Goal: Information Seeking & Learning: Learn about a topic

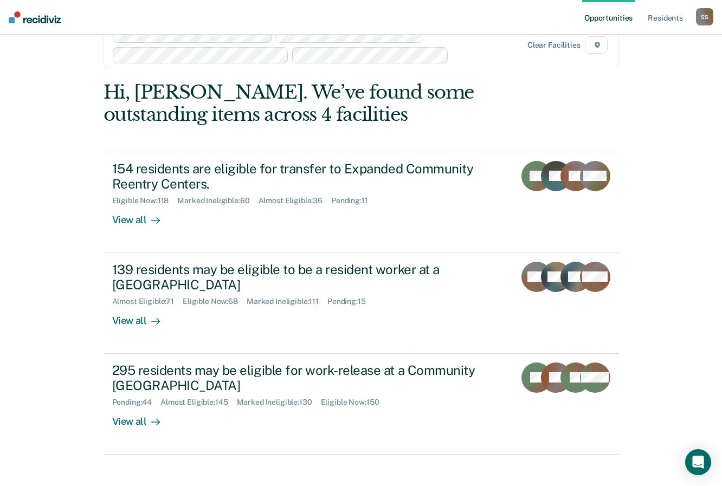
scroll to position [42, 0]
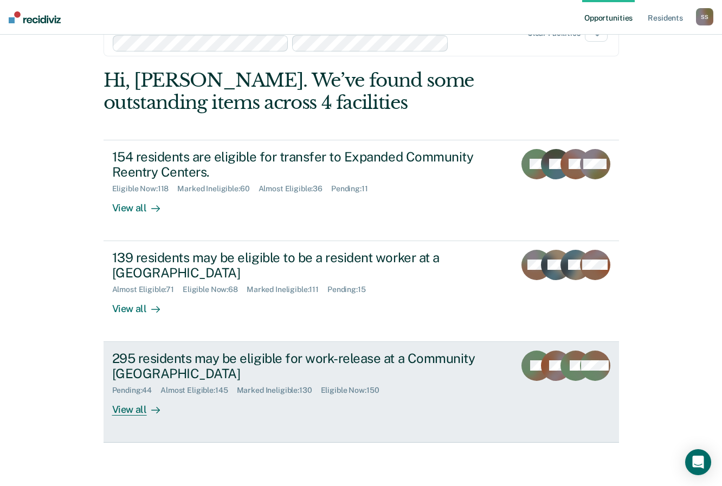
click at [131, 363] on div "295 residents may be eligible for work-release at a Community [GEOGRAPHIC_DATA]" at bounding box center [302, 366] width 381 height 31
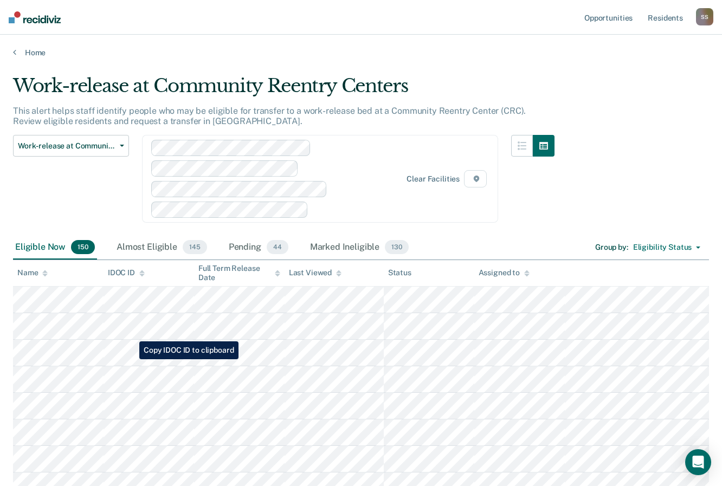
scroll to position [1, 0]
click at [447, 81] on div "Work-release at Community Reentry Centers" at bounding box center [284, 89] width 542 height 31
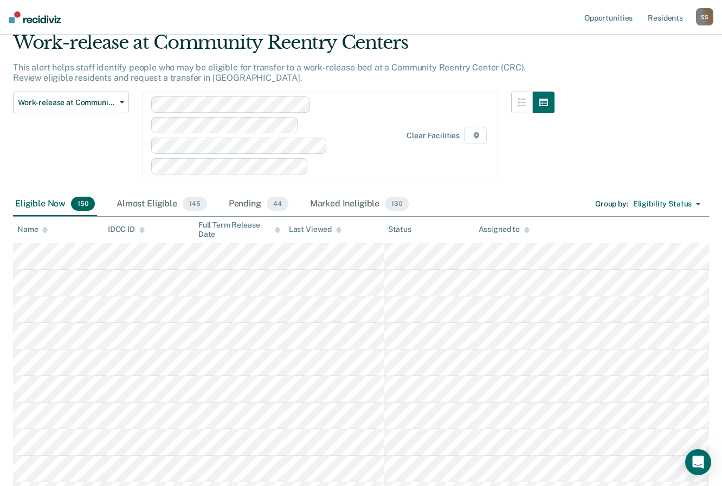
scroll to position [0, 0]
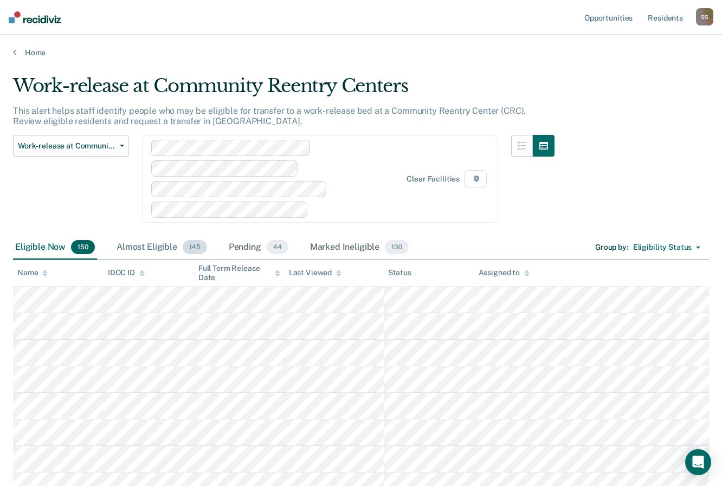
click at [158, 248] on div "Almost Eligible 145" at bounding box center [161, 248] width 95 height 24
drag, startPoint x: 237, startPoint y: 248, endPoint x: 326, endPoint y: 200, distance: 101.4
click at [237, 248] on div "Pending 44" at bounding box center [259, 248] width 64 height 24
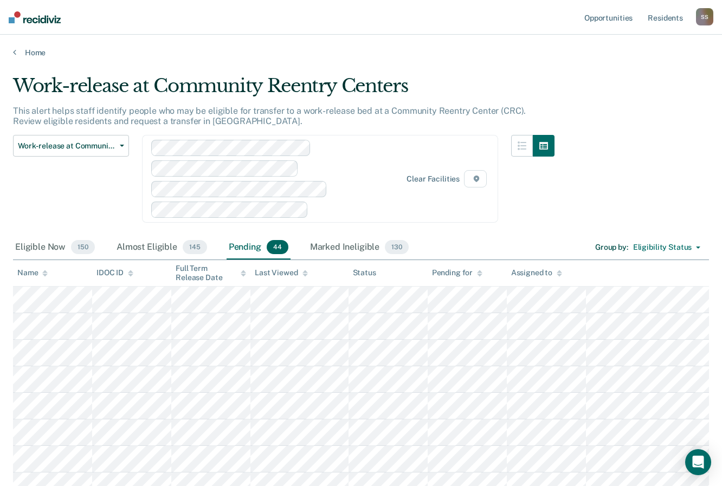
drag, startPoint x: 336, startPoint y: 246, endPoint x: 480, endPoint y: 27, distance: 262.3
click at [336, 246] on div "Marked Ineligible 130" at bounding box center [359, 248] width 103 height 24
drag, startPoint x: 59, startPoint y: 247, endPoint x: 449, endPoint y: 28, distance: 448.4
click at [59, 247] on div "Eligible Now 150" at bounding box center [55, 248] width 84 height 24
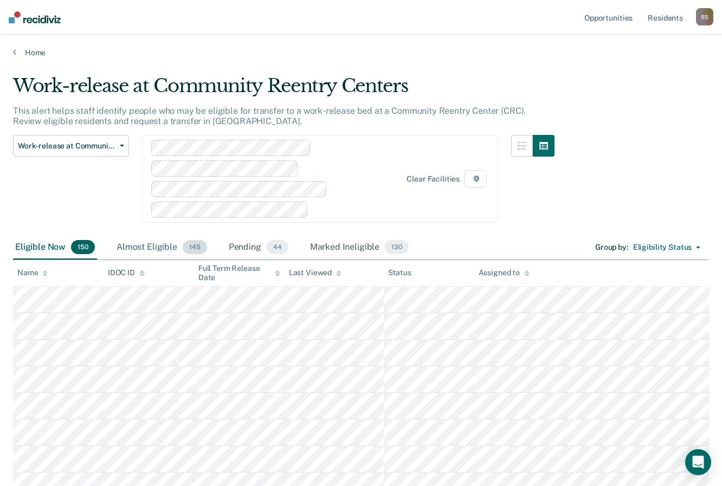
click at [133, 249] on div "Almost Eligible 145" at bounding box center [161, 248] width 95 height 24
click at [237, 246] on div "Pending 44" at bounding box center [259, 248] width 64 height 24
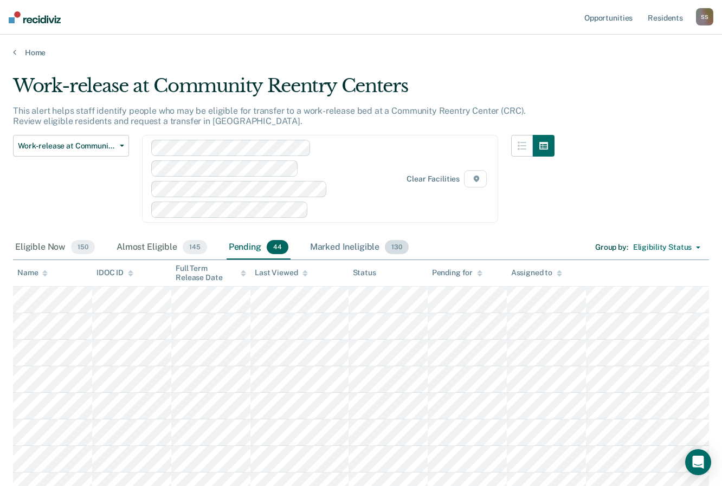
click at [354, 243] on div "Marked Ineligible 130" at bounding box center [359, 248] width 103 height 24
click at [48, 248] on div "Eligible Now 150" at bounding box center [55, 248] width 84 height 24
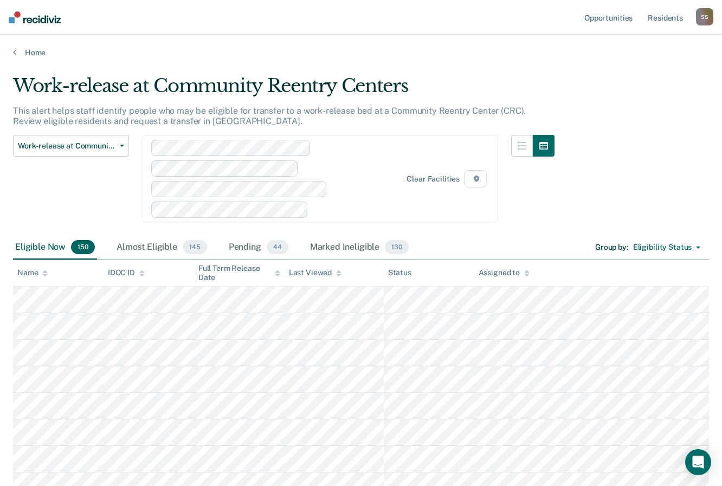
drag, startPoint x: 151, startPoint y: 245, endPoint x: 410, endPoint y: 42, distance: 329.1
click at [151, 245] on div "Almost Eligible 145" at bounding box center [161, 248] width 95 height 24
drag, startPoint x: 247, startPoint y: 243, endPoint x: 412, endPoint y: 112, distance: 210.3
click at [247, 243] on div "Pending 44" at bounding box center [259, 248] width 64 height 24
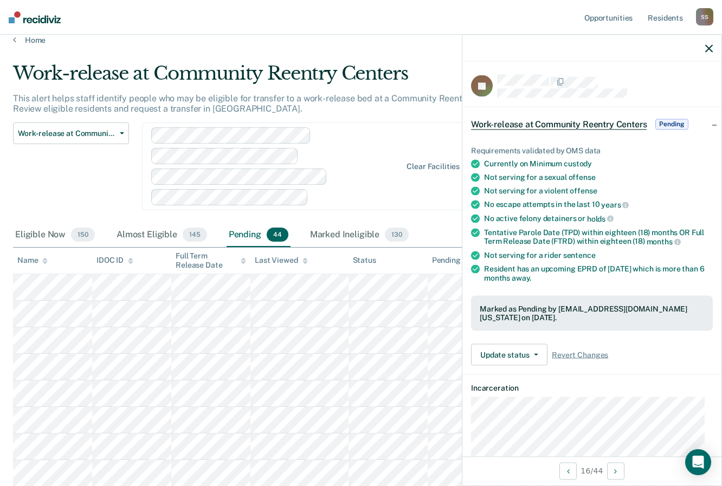
scroll to position [12, 0]
